Goal: Transaction & Acquisition: Book appointment/travel/reservation

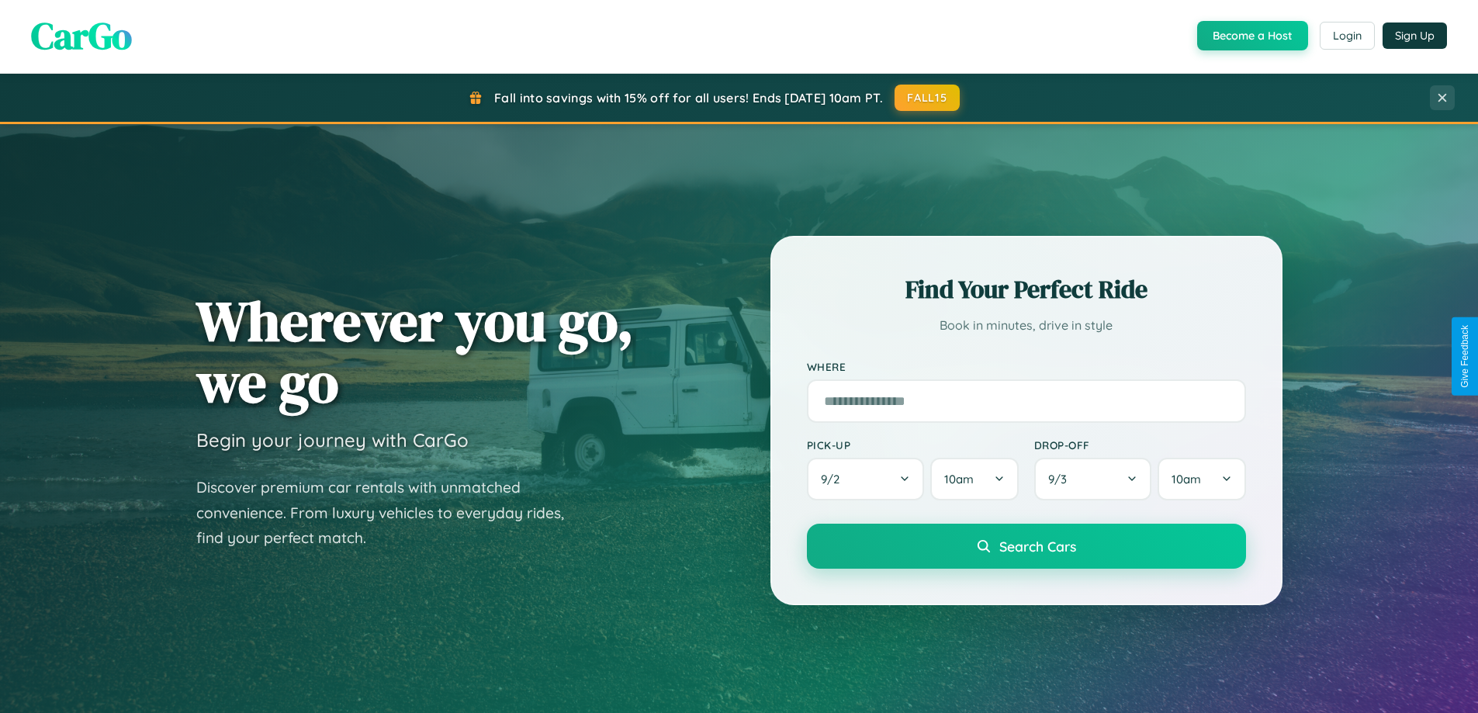
scroll to position [669, 0]
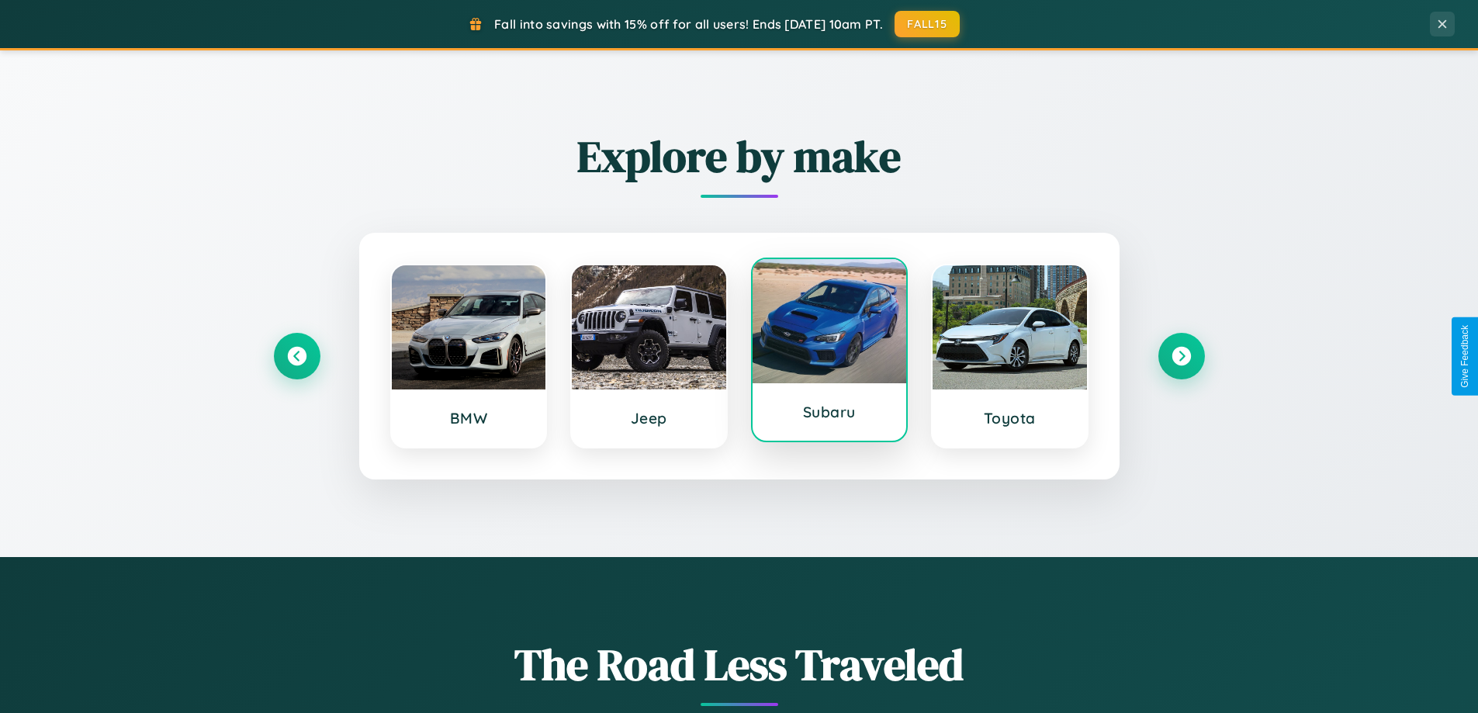
click at [829, 354] on div at bounding box center [830, 321] width 154 height 124
